Goal: Transaction & Acquisition: Subscribe to service/newsletter

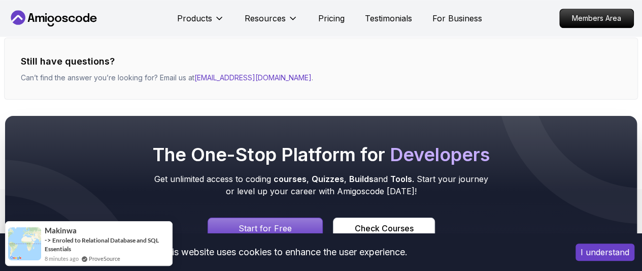
scroll to position [498, 0]
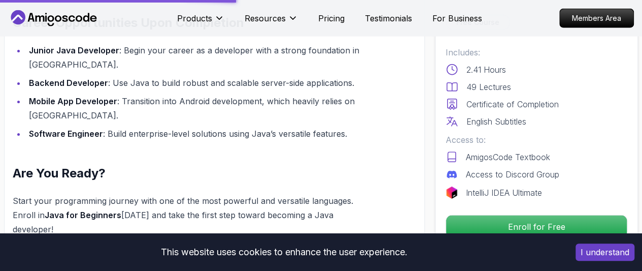
scroll to position [1300, 0]
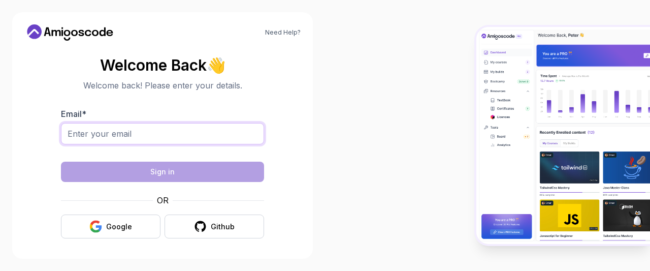
click at [94, 132] on input "Email *" at bounding box center [162, 133] width 203 height 21
type input "[EMAIL_ADDRESS][DOMAIN_NAME]"
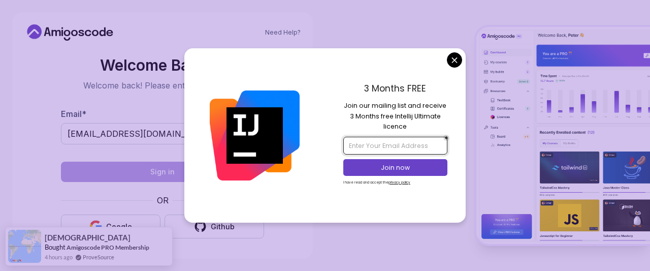
click at [368, 144] on input "email" at bounding box center [395, 145] width 104 height 17
type input "[EMAIL_ADDRESS][DOMAIN_NAME]"
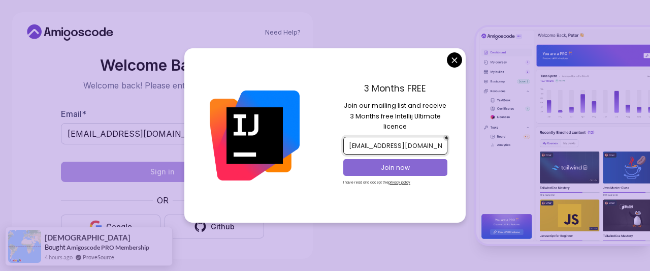
click at [398, 165] on p "Join now" at bounding box center [395, 167] width 84 height 9
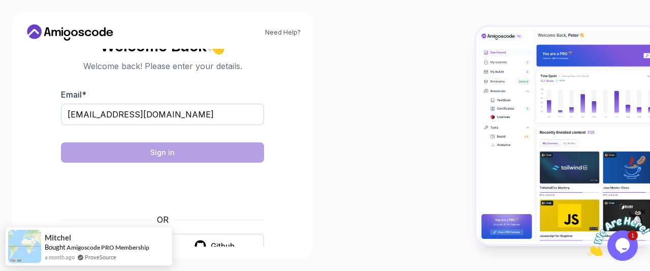
click at [390, 25] on body "Need Help? Welcome Back 👋 Welcome back! Please enter your details. Email * [EMA…" at bounding box center [325, 135] width 650 height 271
